Goal: Information Seeking & Learning: Learn about a topic

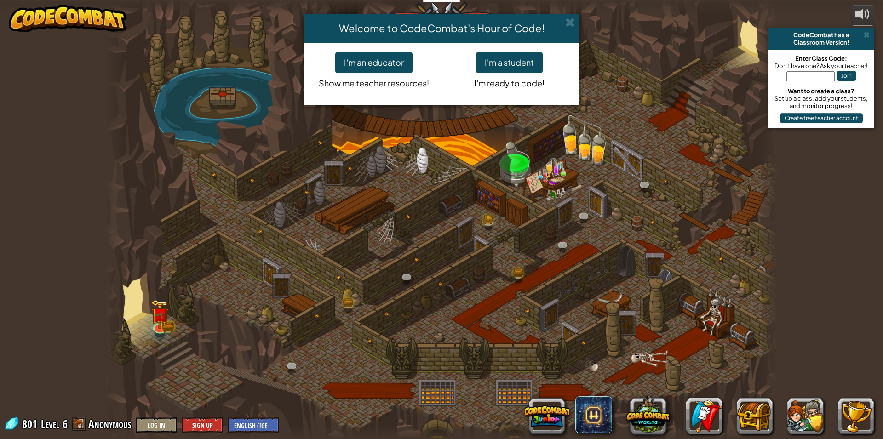
click at [161, 325] on div "Welcome to CodeCombat's Hour of Code! I'm an educator Show me teacher resources…" at bounding box center [441, 219] width 883 height 439
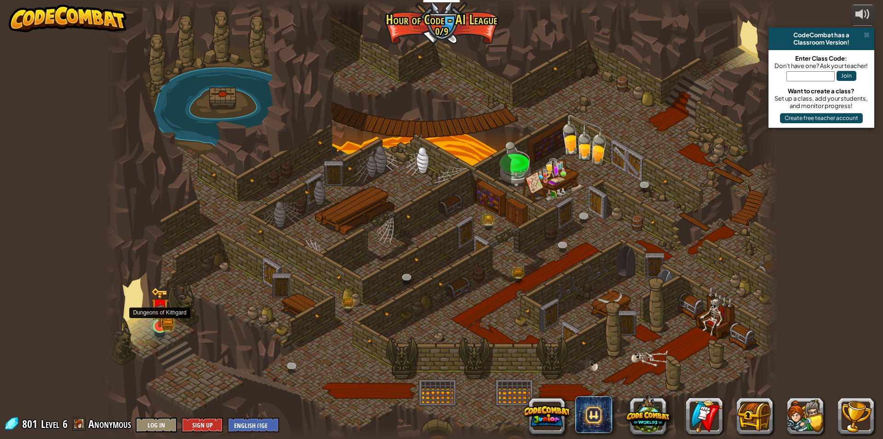
click at [161, 324] on img at bounding box center [160, 307] width 18 height 40
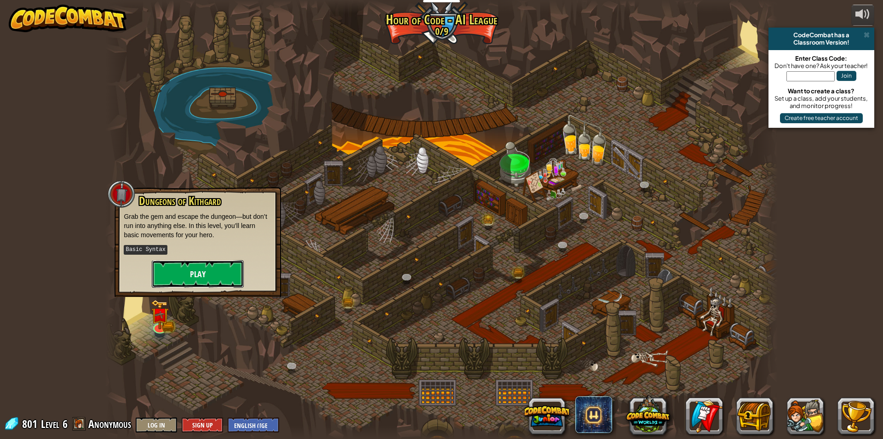
click at [201, 264] on button "Play" at bounding box center [198, 274] width 92 height 28
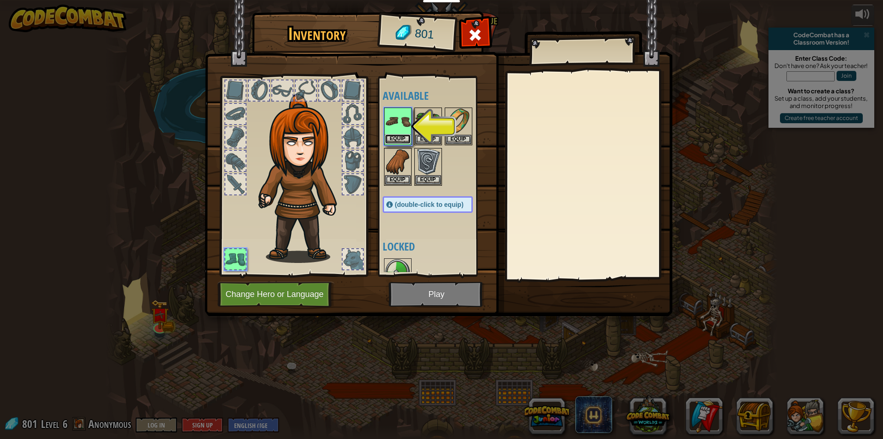
click at [410, 136] on button "Equip" at bounding box center [398, 139] width 26 height 10
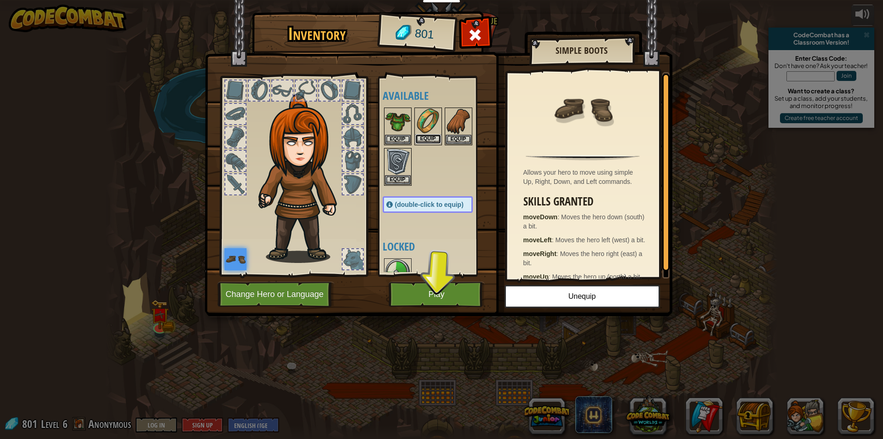
click at [426, 138] on button "Equip" at bounding box center [428, 139] width 26 height 10
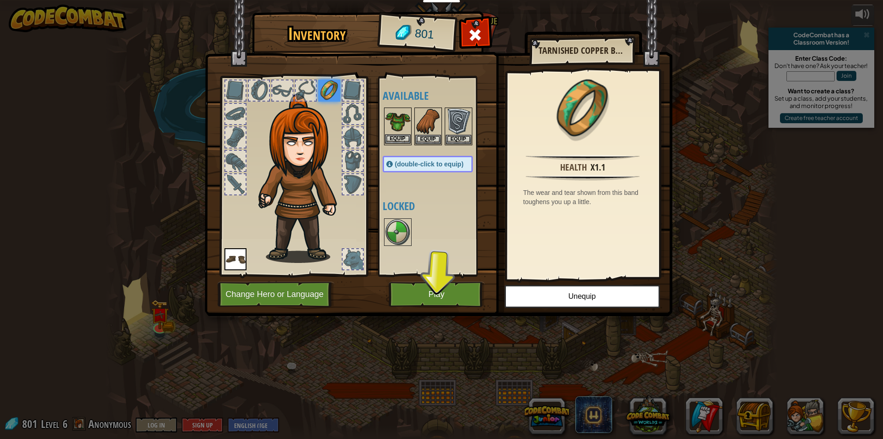
click at [402, 133] on img at bounding box center [398, 122] width 26 height 26
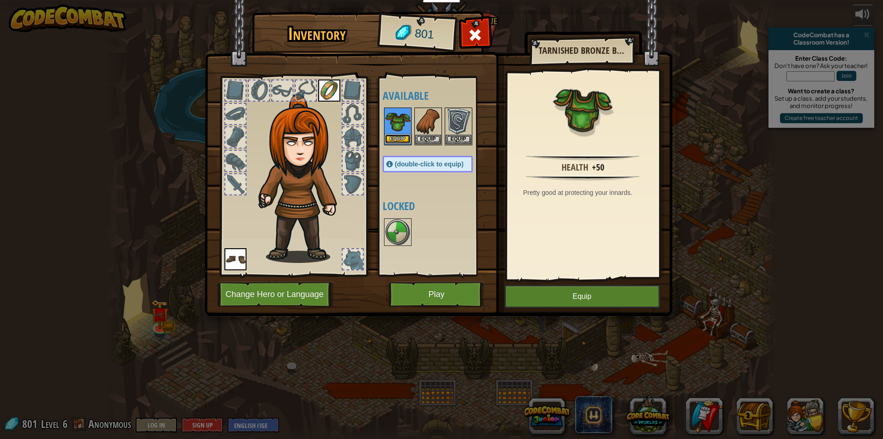
click at [406, 141] on button "Equip" at bounding box center [398, 139] width 26 height 10
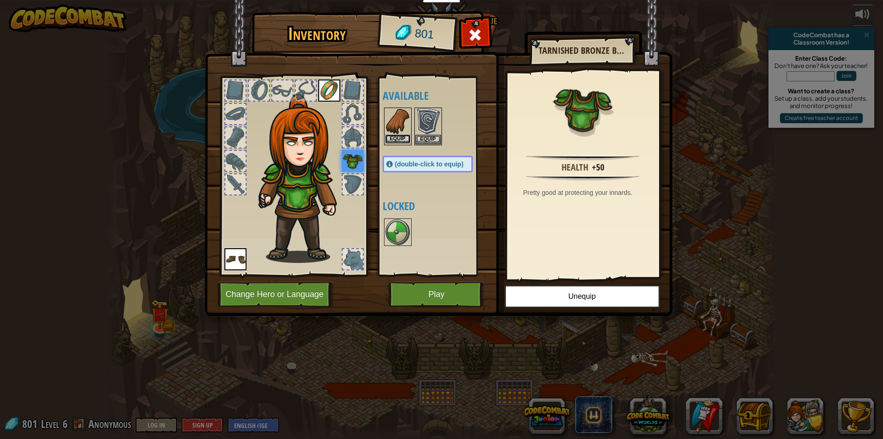
click at [404, 139] on button "Equip" at bounding box center [398, 139] width 26 height 10
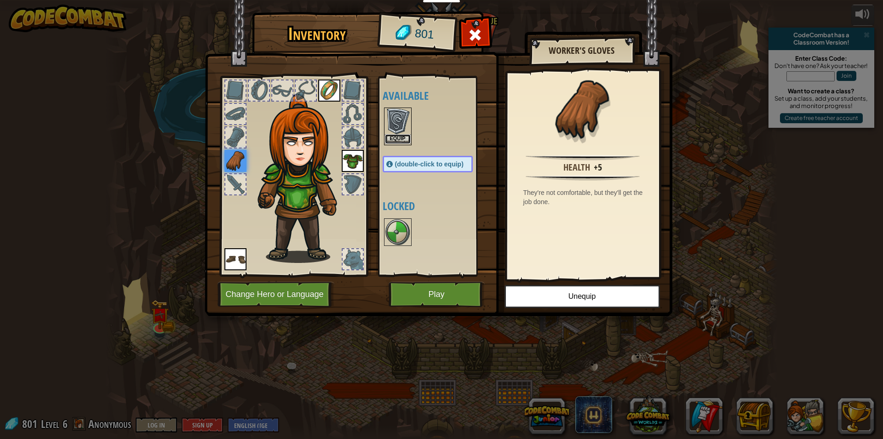
click at [403, 139] on button "Equip" at bounding box center [398, 139] width 26 height 10
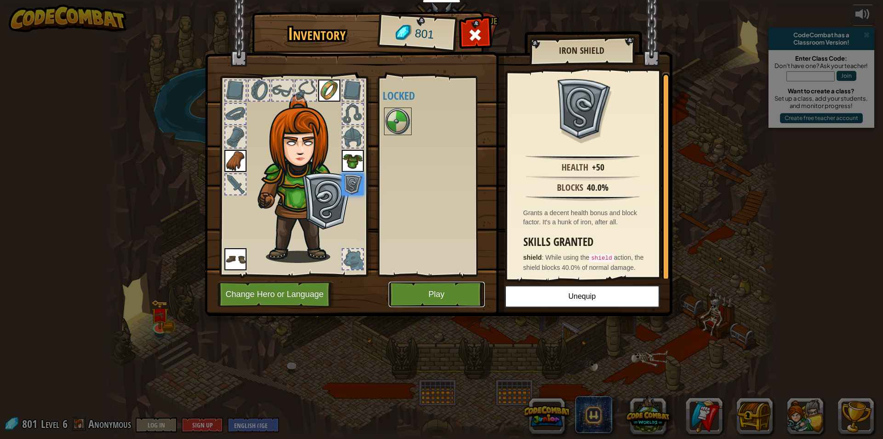
click at [405, 291] on button "Play" at bounding box center [437, 294] width 96 height 25
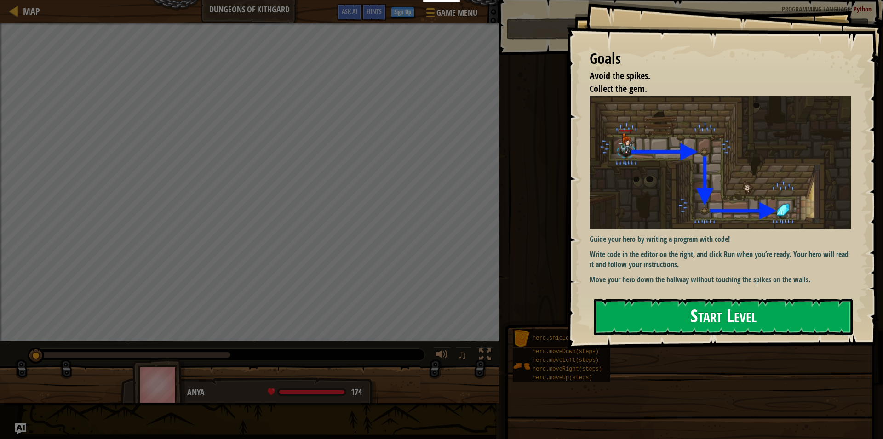
click at [613, 308] on button "Start Level" at bounding box center [723, 317] width 259 height 36
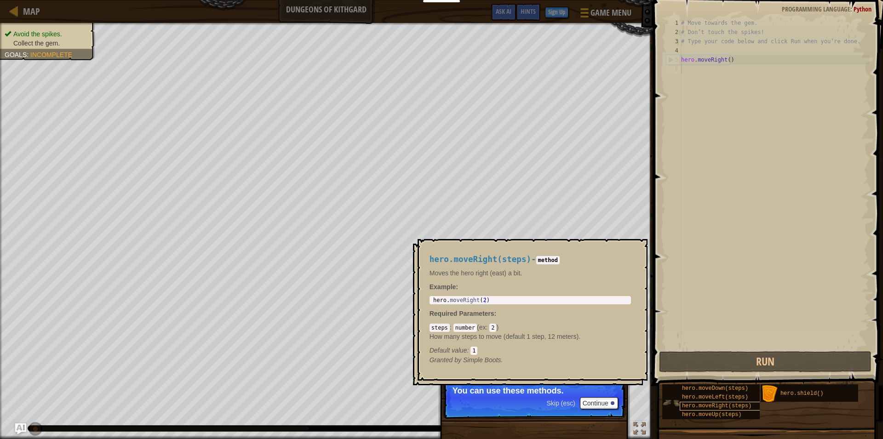
click at [721, 407] on span "hero.moveRight(steps)" at bounding box center [716, 406] width 69 height 6
click at [716, 391] on span "hero.moveDown(steps)" at bounding box center [715, 388] width 66 height 6
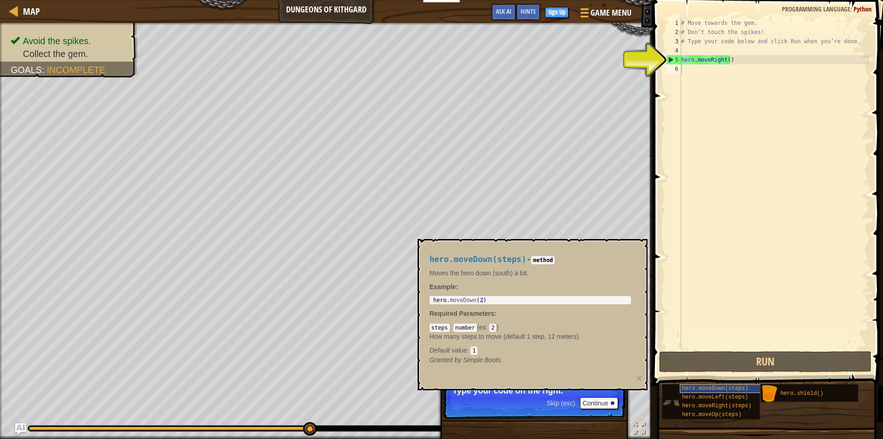
click at [726, 386] on span "hero.moveDown(steps)" at bounding box center [715, 388] width 66 height 6
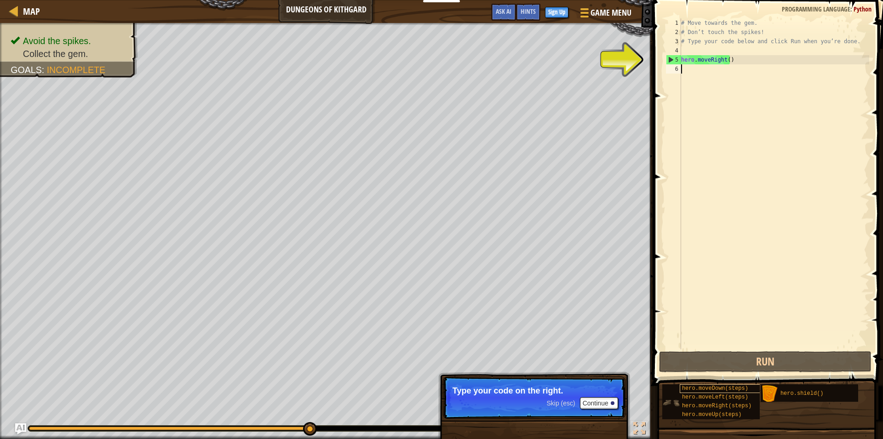
click at [726, 385] on div "hero.moveDown(steps)" at bounding box center [724, 389] width 88 height 9
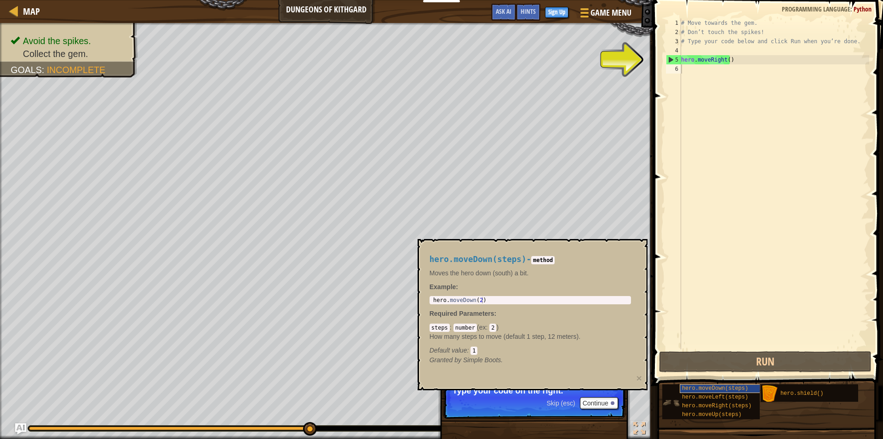
click at [726, 385] on div "hero.moveDown(steps)" at bounding box center [724, 389] width 88 height 9
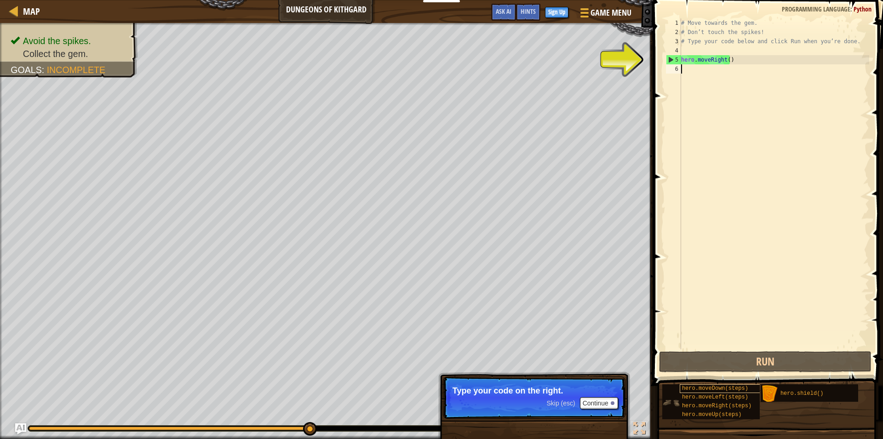
click at [726, 385] on div "hero.moveDown(steps)" at bounding box center [724, 389] width 88 height 9
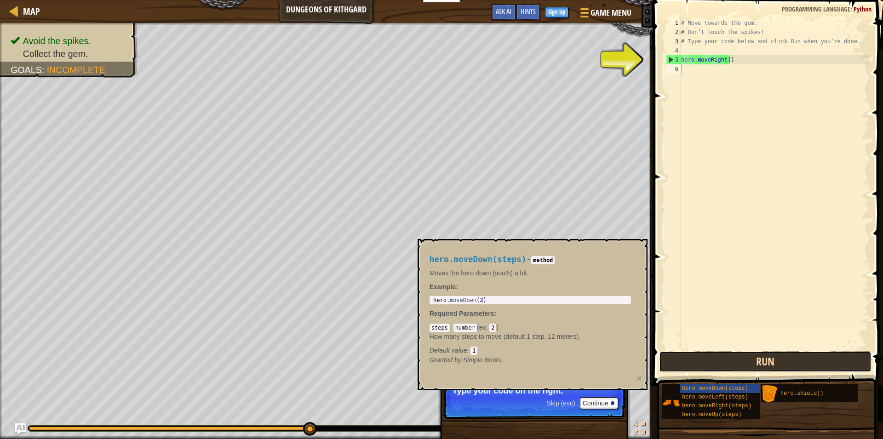
click at [697, 353] on button "Run" at bounding box center [765, 361] width 213 height 21
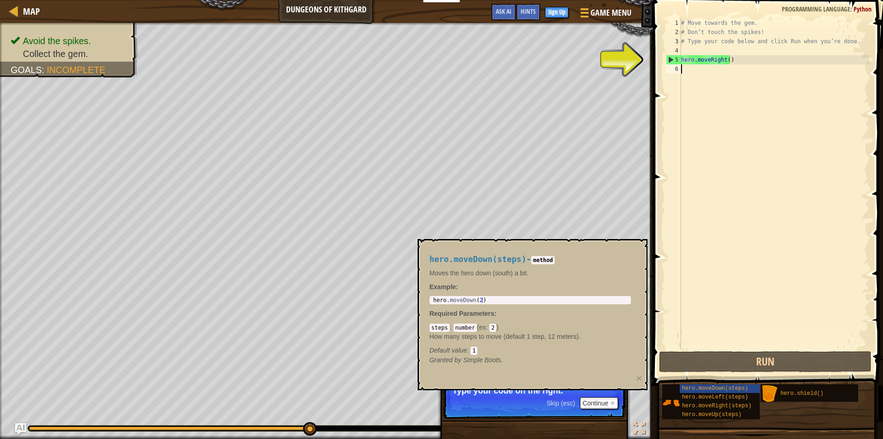
click at [682, 71] on div "# Move towards the gem. # Don’t touch the spikes! # Type your code below and cl…" at bounding box center [774, 193] width 190 height 350
click at [713, 389] on span "hero.moveDown(steps)" at bounding box center [715, 388] width 66 height 6
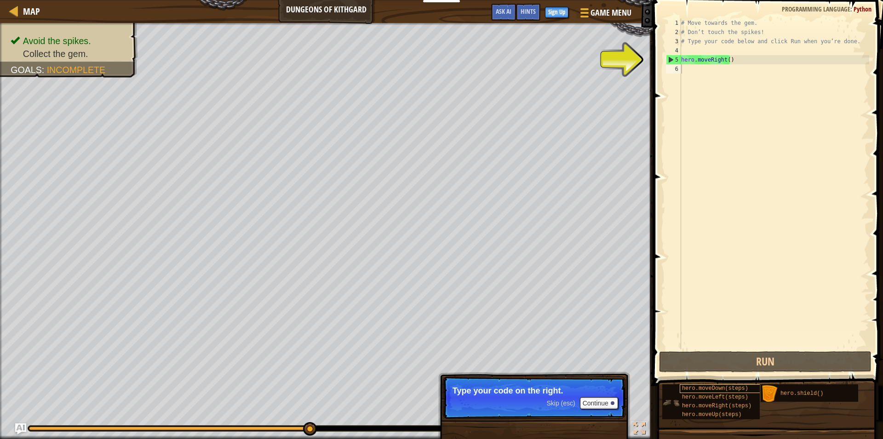
click at [713, 389] on span "hero.moveDown(steps)" at bounding box center [715, 388] width 66 height 6
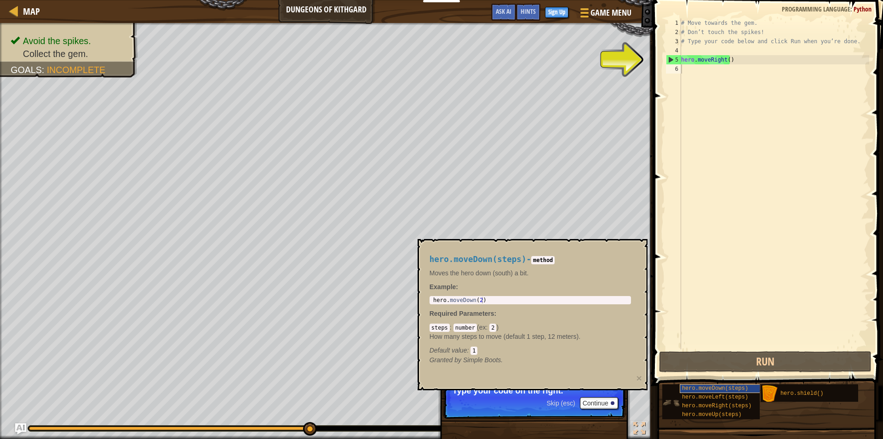
drag, startPoint x: 713, startPoint y: 389, endPoint x: 707, endPoint y: 341, distance: 48.7
click at [707, 385] on div "hero.moveDown(steps)" at bounding box center [724, 389] width 88 height 9
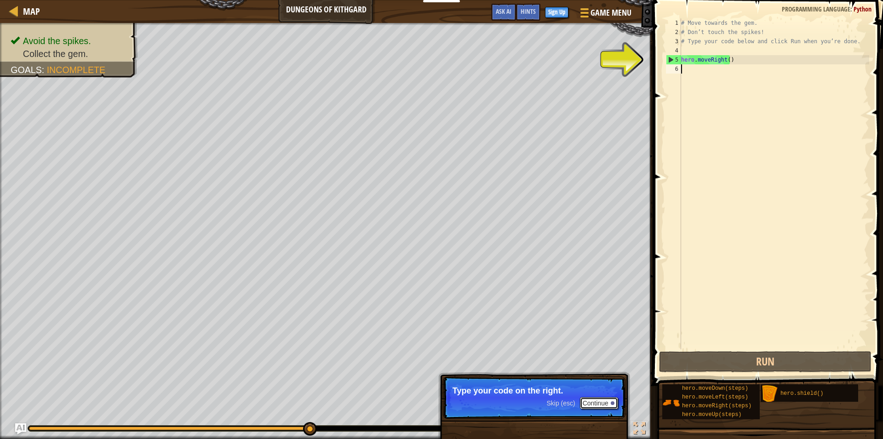
click at [606, 400] on button "Continue" at bounding box center [599, 403] width 38 height 12
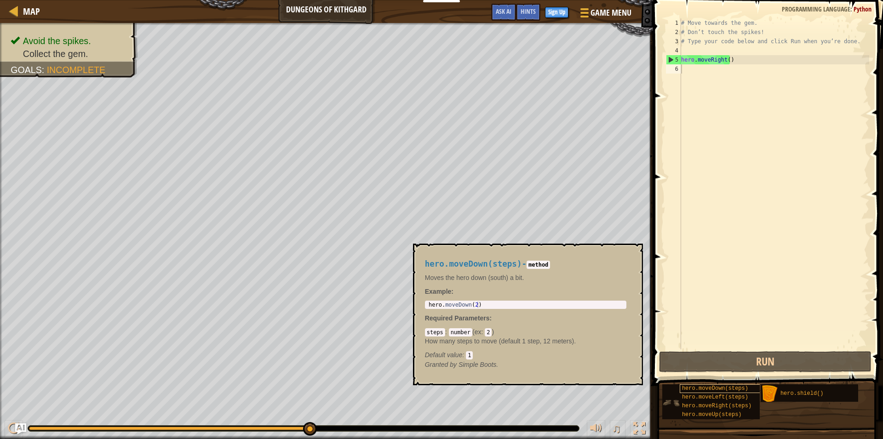
click at [701, 388] on span "hero.moveDown(steps)" at bounding box center [715, 388] width 66 height 6
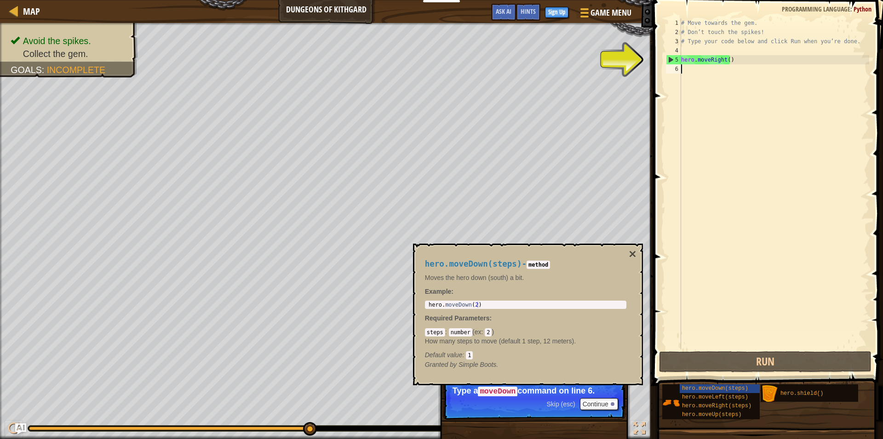
click at [689, 69] on div "# Move towards the gem. # Don’t touch the spikes! # Type your code below and cl…" at bounding box center [774, 193] width 190 height 350
click at [18, 11] on div at bounding box center [13, 10] width 11 height 11
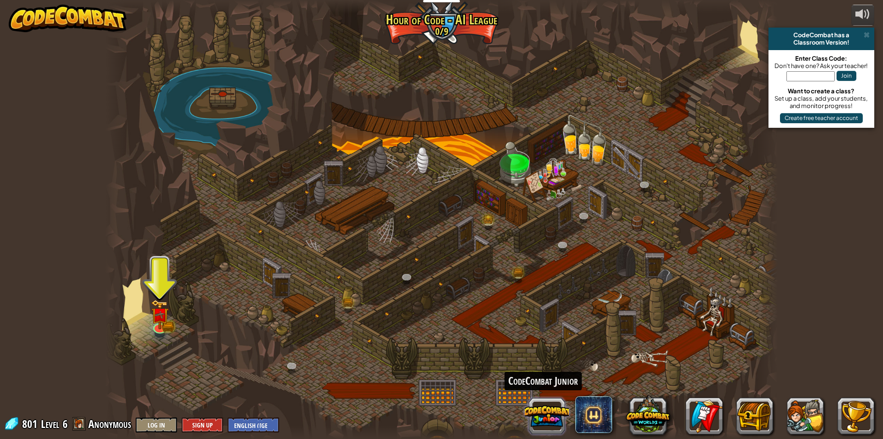
click at [553, 410] on button at bounding box center [547, 416] width 44 height 44
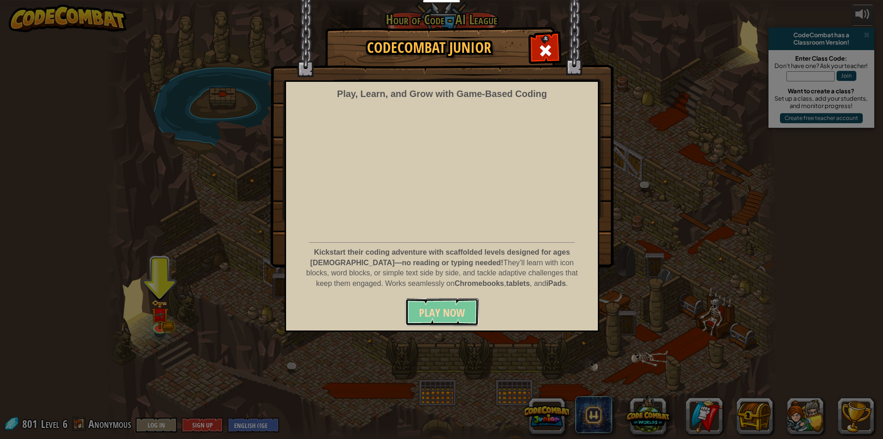
click at [469, 316] on button "Play Now" at bounding box center [442, 313] width 74 height 28
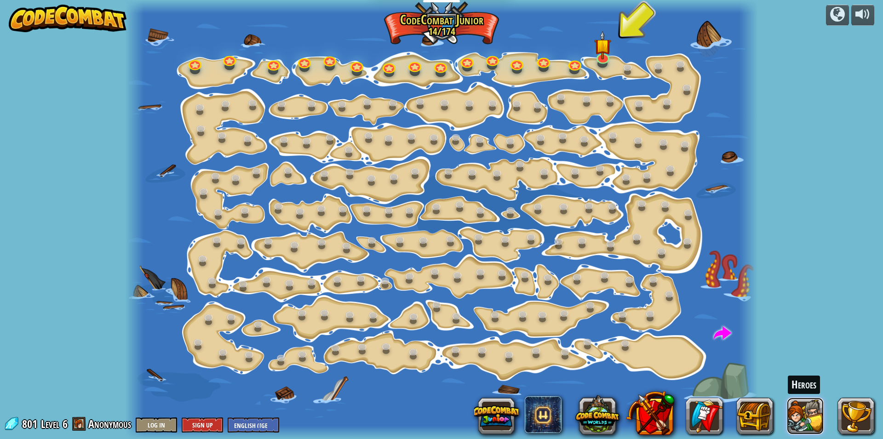
click at [793, 412] on button at bounding box center [805, 416] width 37 height 37
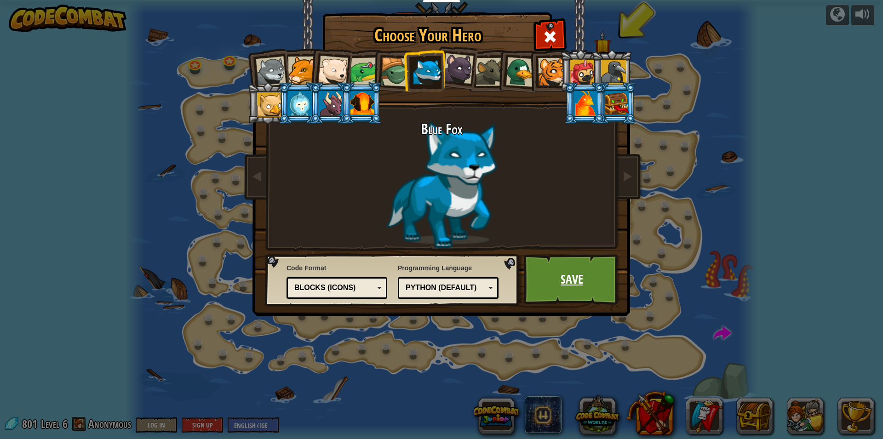
click at [571, 295] on link "Save" at bounding box center [572, 279] width 96 height 51
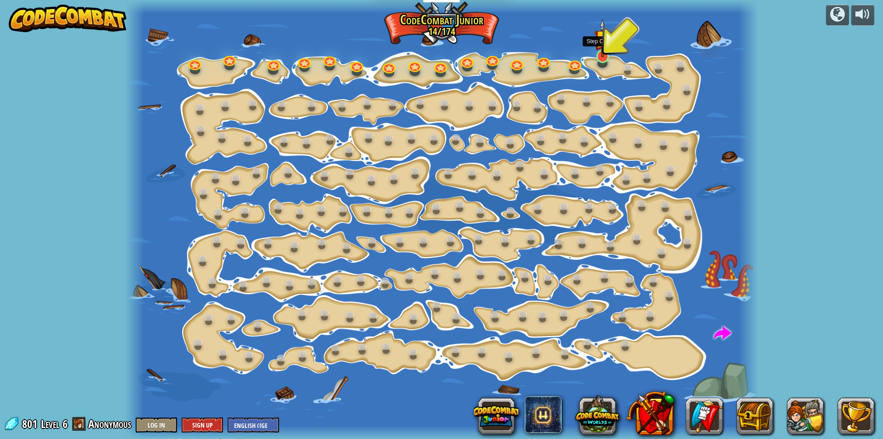
click at [600, 47] on img at bounding box center [602, 38] width 17 height 39
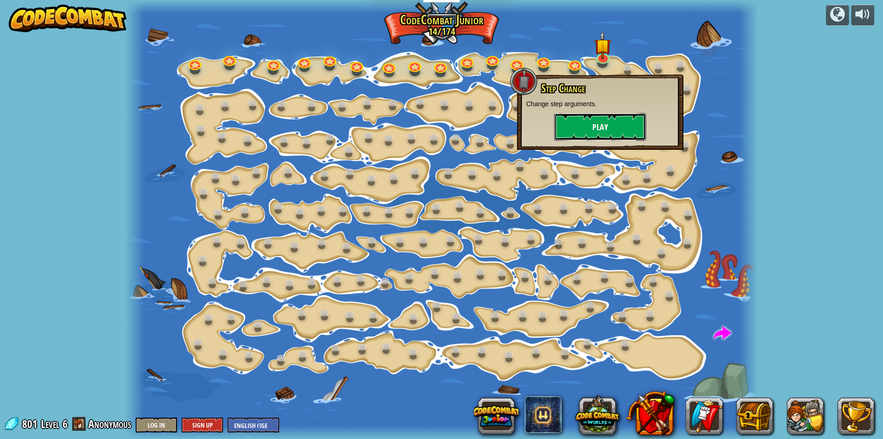
click at [589, 116] on button "Play" at bounding box center [600, 127] width 92 height 28
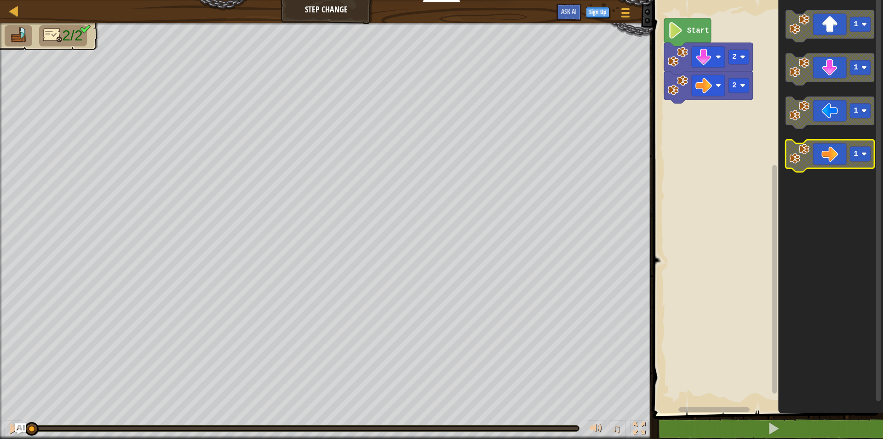
click at [801, 155] on image "Blockly Workspace" at bounding box center [799, 154] width 20 height 20
click at [740, 121] on g "2 1 2 Start" at bounding box center [708, 75] width 89 height 114
click at [737, 85] on rect "Blockly Workspace" at bounding box center [739, 85] width 21 height 15
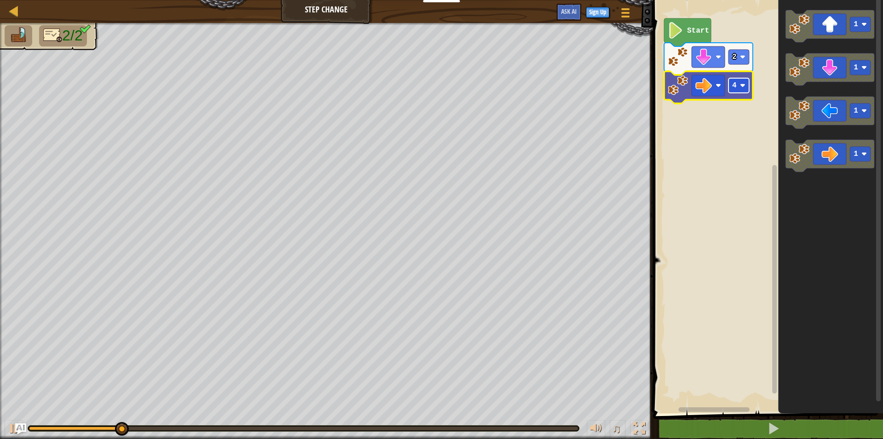
click at [733, 92] on rect "Blockly Workspace" at bounding box center [739, 85] width 21 height 15
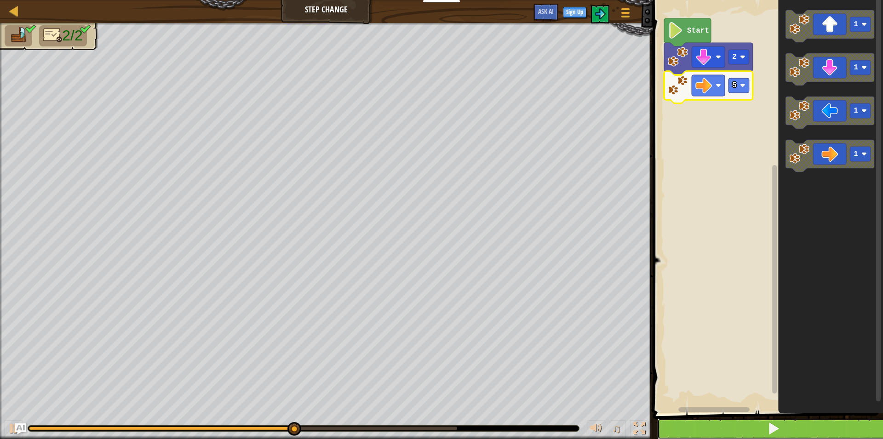
click at [714, 428] on button at bounding box center [773, 429] width 233 height 21
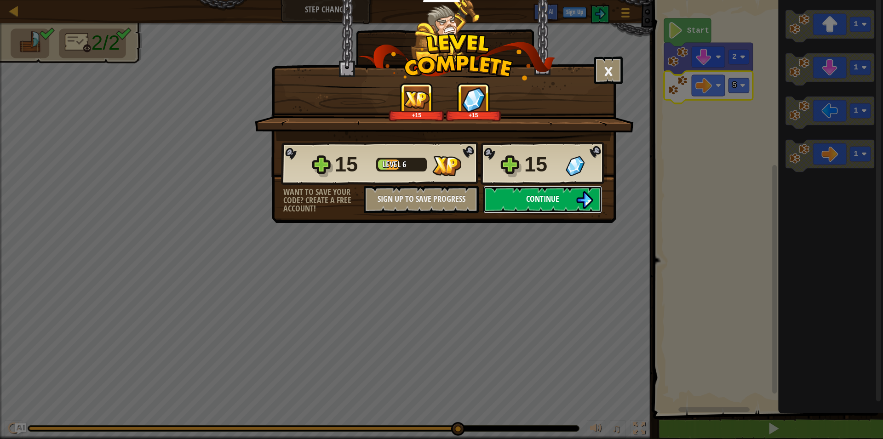
click at [568, 200] on button "Continue" at bounding box center [542, 200] width 119 height 28
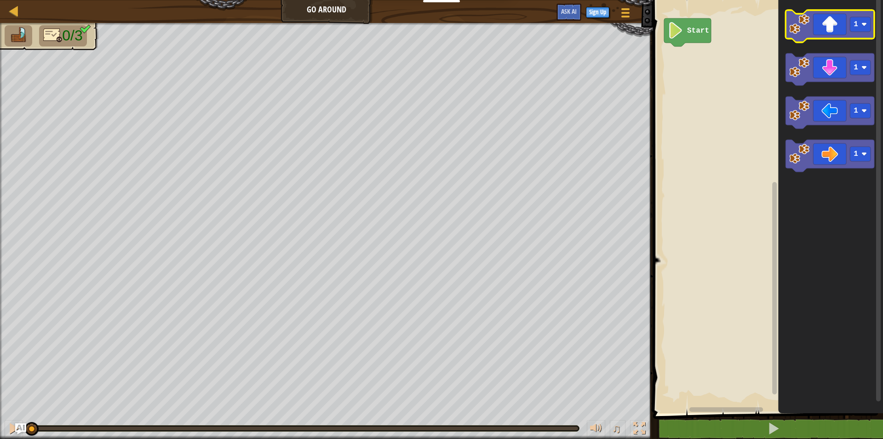
click at [805, 19] on image "Blockly Workspace" at bounding box center [799, 24] width 20 height 20
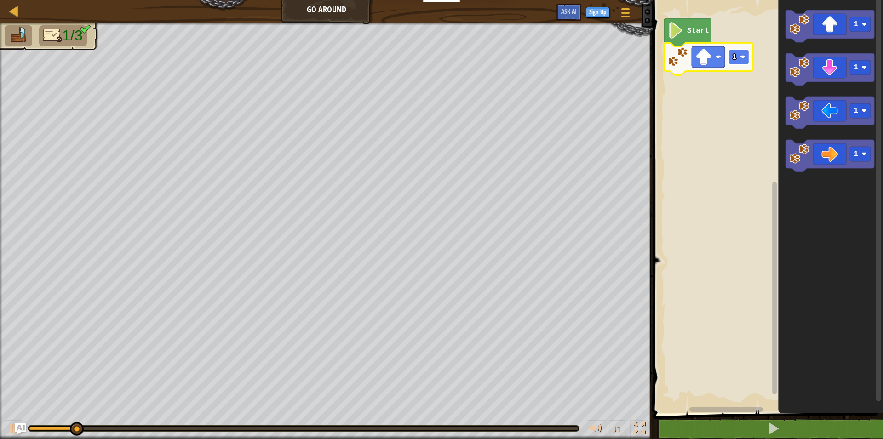
click at [739, 59] on rect "Blockly Workspace" at bounding box center [739, 57] width 21 height 15
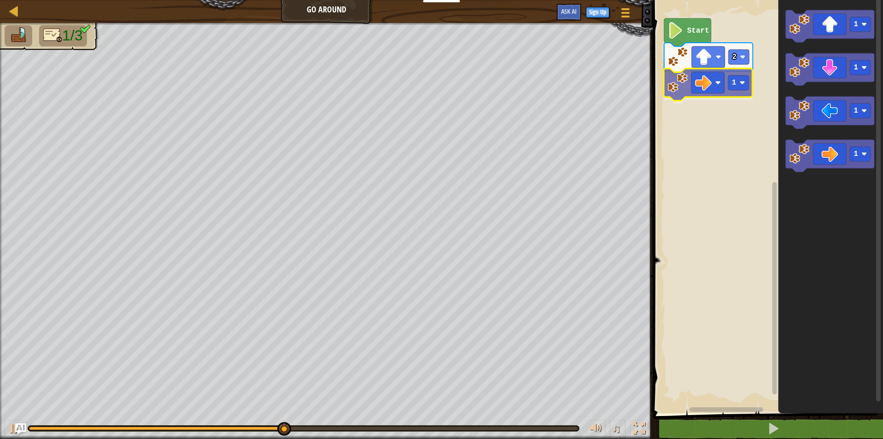
click at [677, 93] on div "Start 2 1 1 1 1 1 1" at bounding box center [766, 204] width 233 height 418
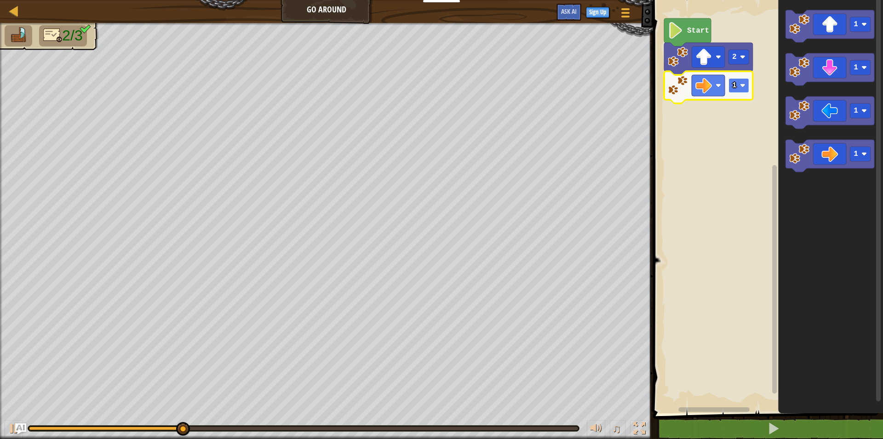
click at [735, 92] on rect "Blockly Workspace" at bounding box center [739, 85] width 21 height 15
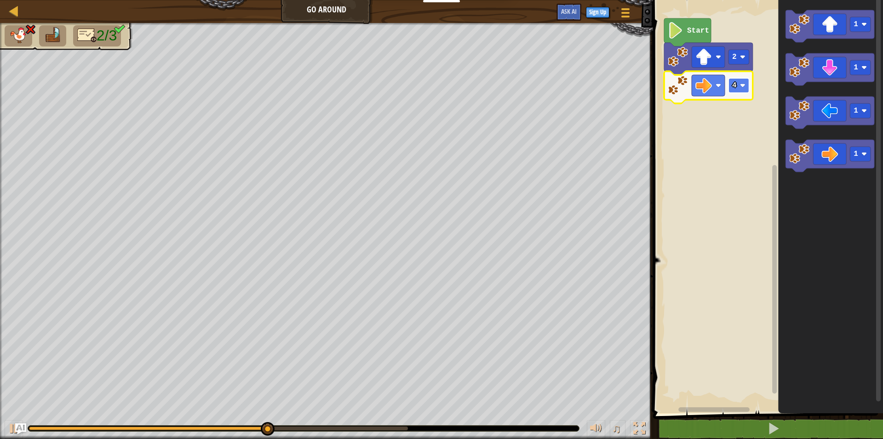
click at [740, 89] on rect "Blockly Workspace" at bounding box center [739, 85] width 21 height 15
click at [739, 130] on rect "Blockly Workspace" at bounding box center [766, 204] width 233 height 418
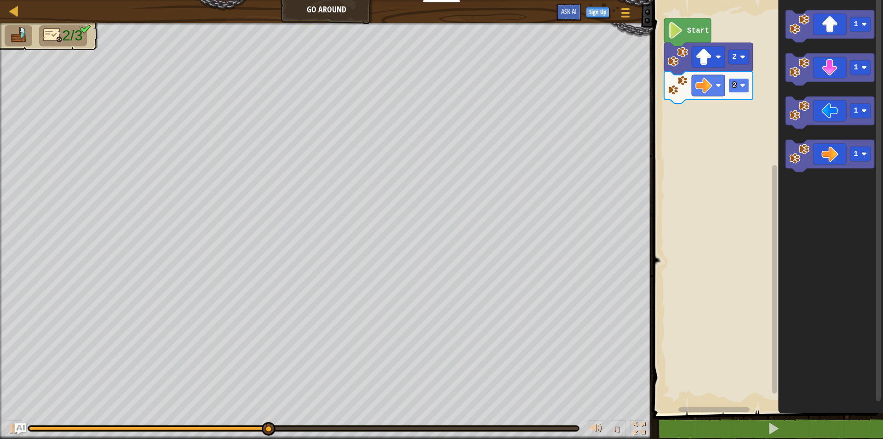
click at [737, 81] on text "2" at bounding box center [734, 85] width 5 height 8
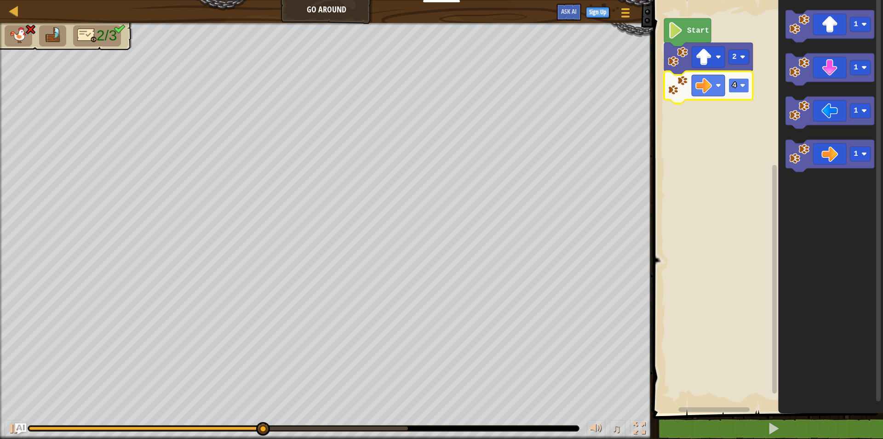
click at [748, 90] on rect "Blockly Workspace" at bounding box center [739, 85] width 21 height 15
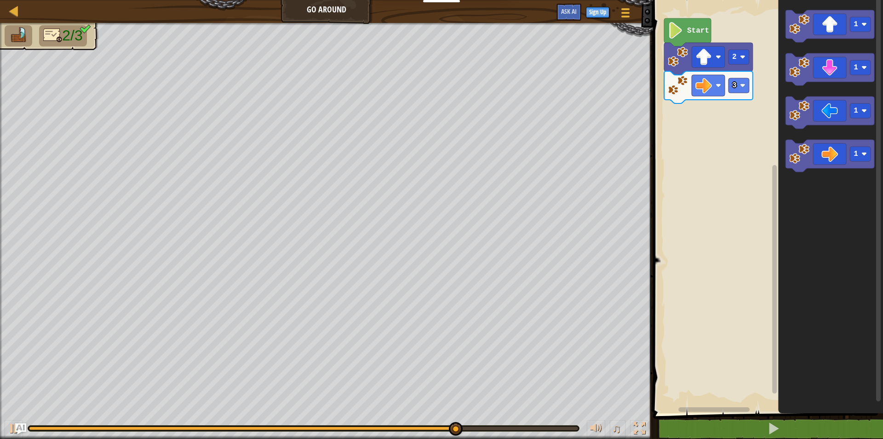
click at [765, 138] on div "Start 2 3 1 1 1 1" at bounding box center [766, 204] width 233 height 418
click at [796, 108] on image "Blockly Workspace" at bounding box center [799, 111] width 20 height 20
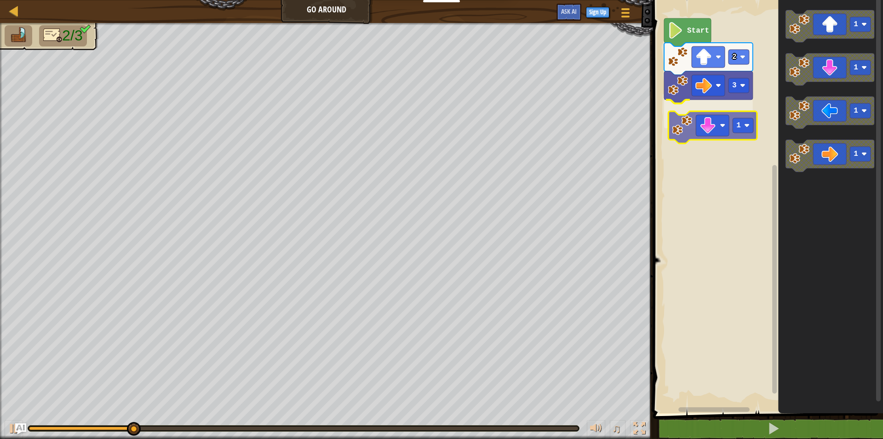
click at [675, 130] on div "Start 2 3 1 1 1 1 1 1" at bounding box center [766, 204] width 233 height 418
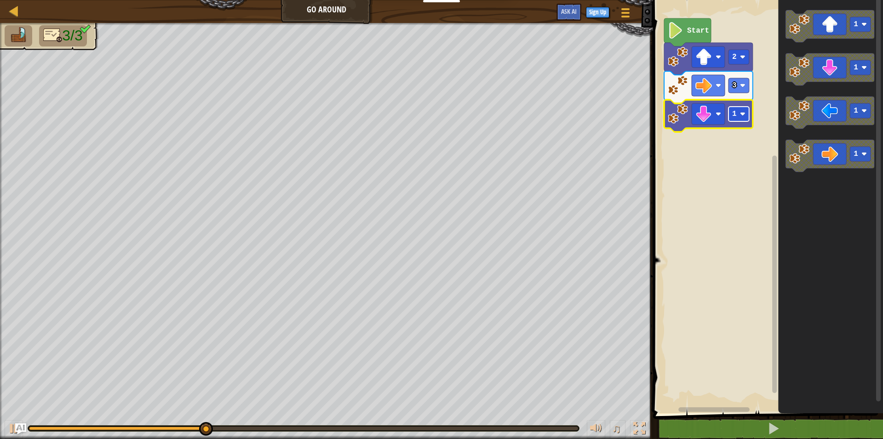
click at [743, 116] on image "Blockly Workspace" at bounding box center [743, 114] width 6 height 6
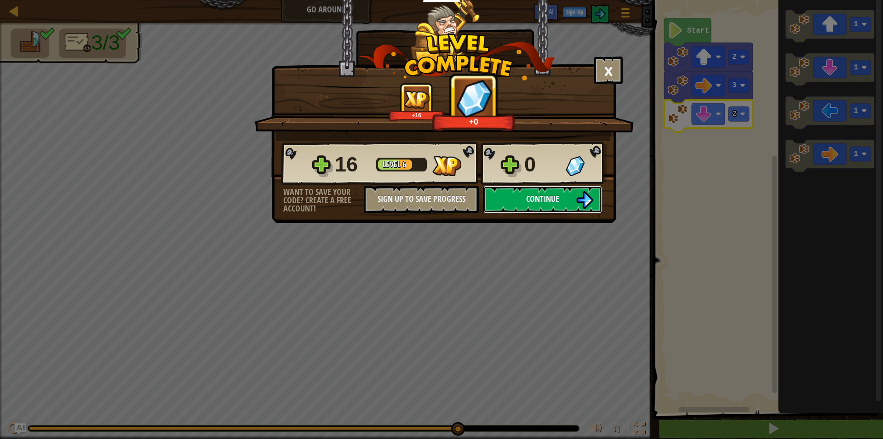
click at [534, 196] on span "Continue" at bounding box center [542, 198] width 33 height 11
